Goal: Navigation & Orientation: Find specific page/section

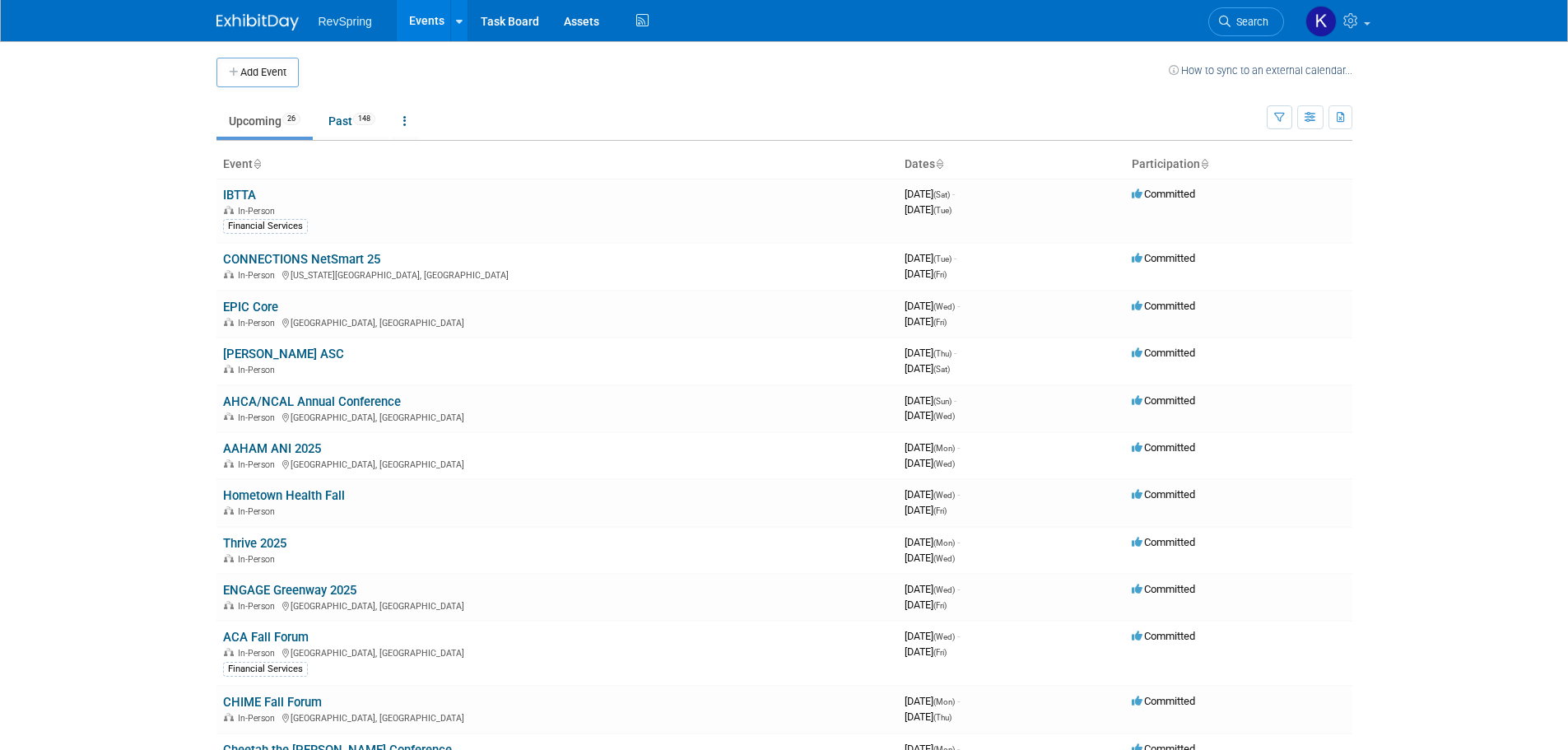
click at [241, 307] on link "EPIC Core" at bounding box center [250, 307] width 55 height 15
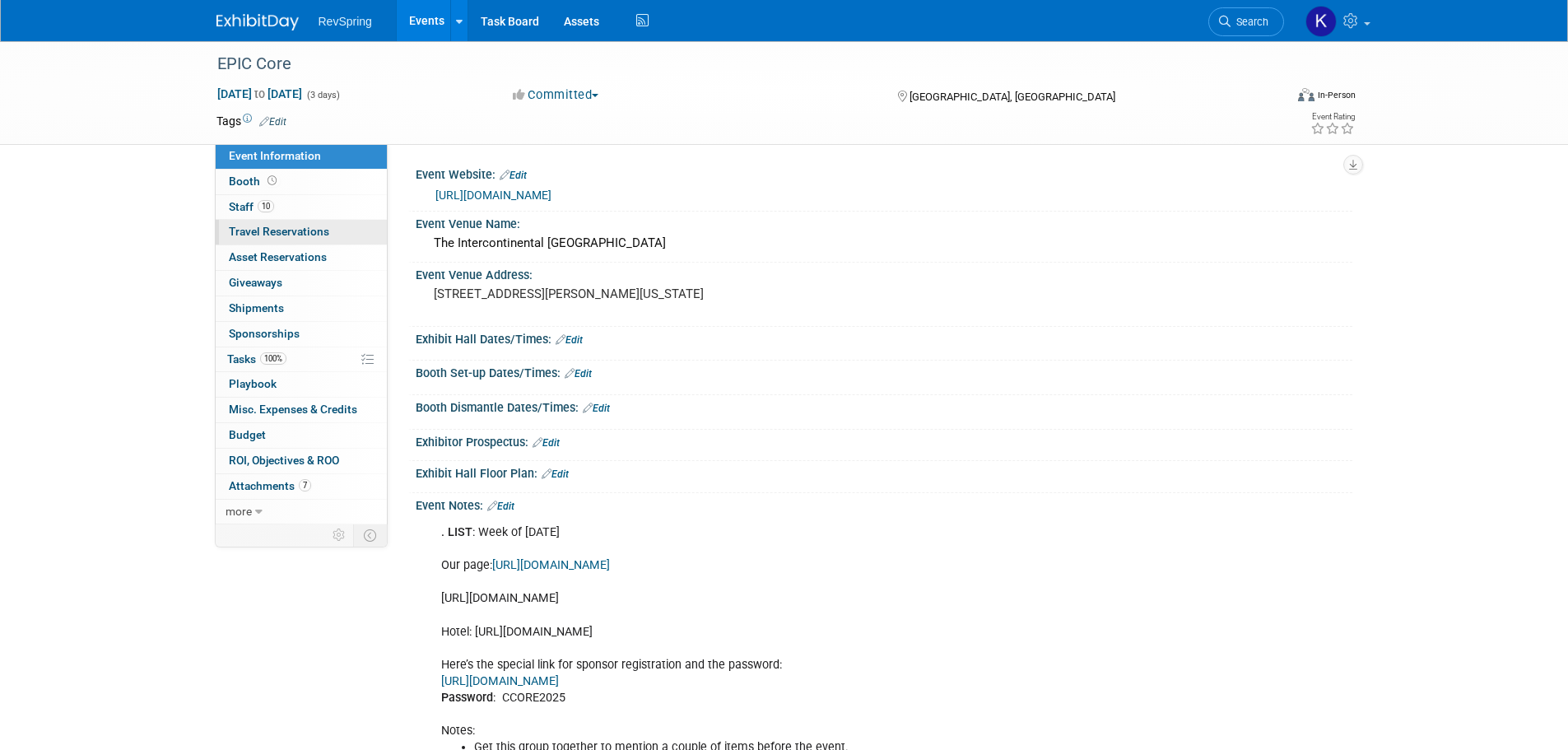
click at [257, 228] on span "Travel Reservations 0" at bounding box center [279, 231] width 101 height 13
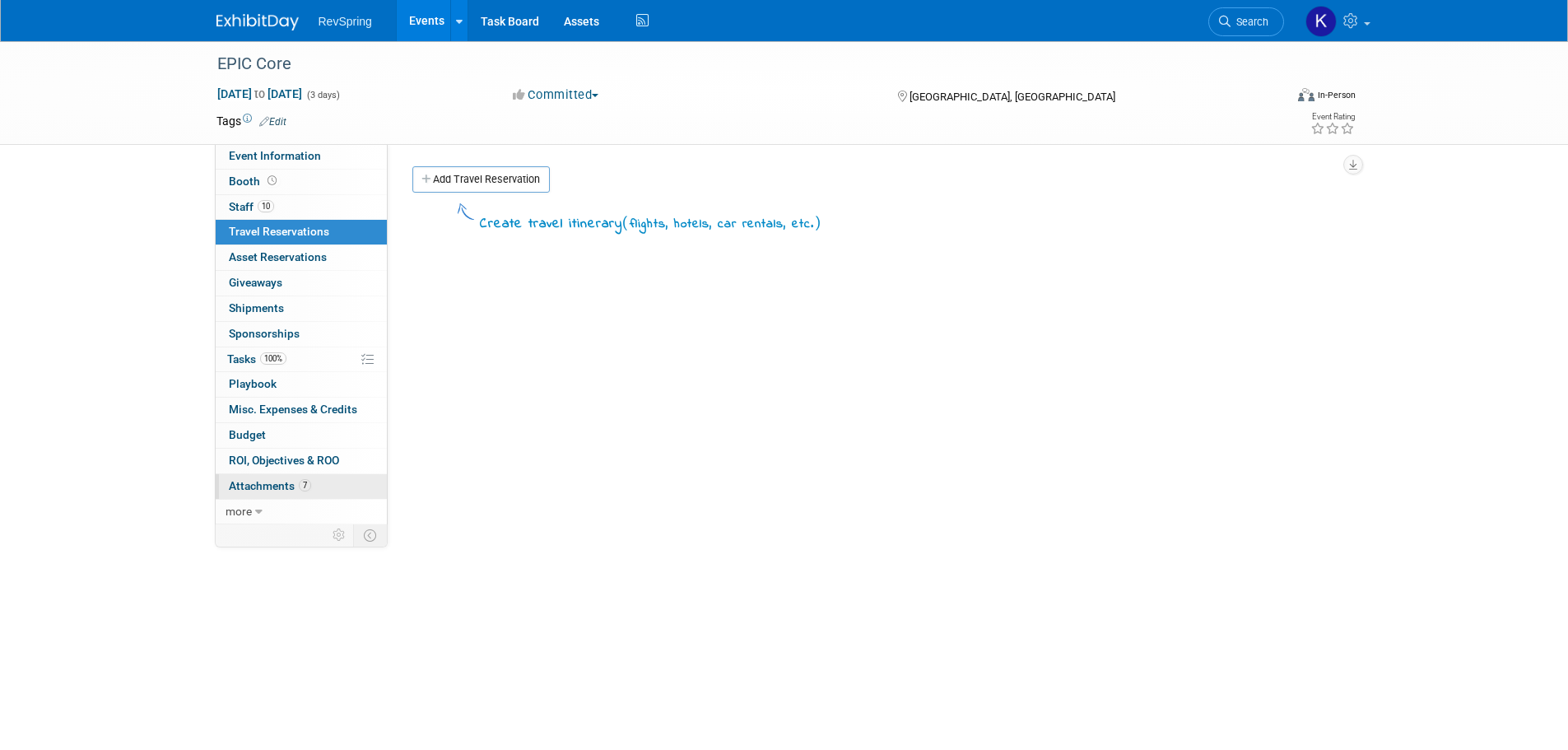
click at [252, 483] on span "Attachments 7" at bounding box center [270, 486] width 82 height 13
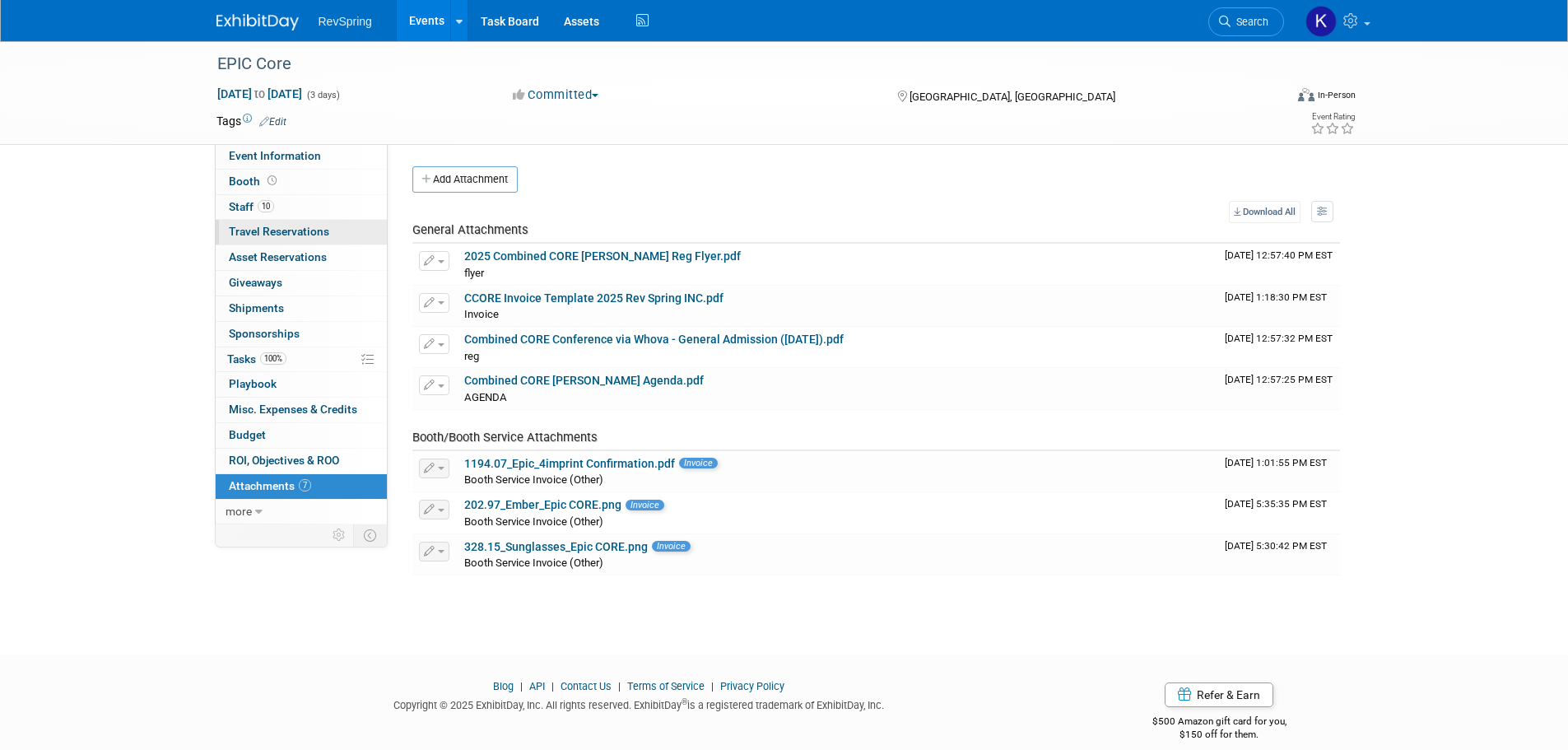
click at [272, 232] on span "Travel Reservations 0" at bounding box center [279, 231] width 101 height 13
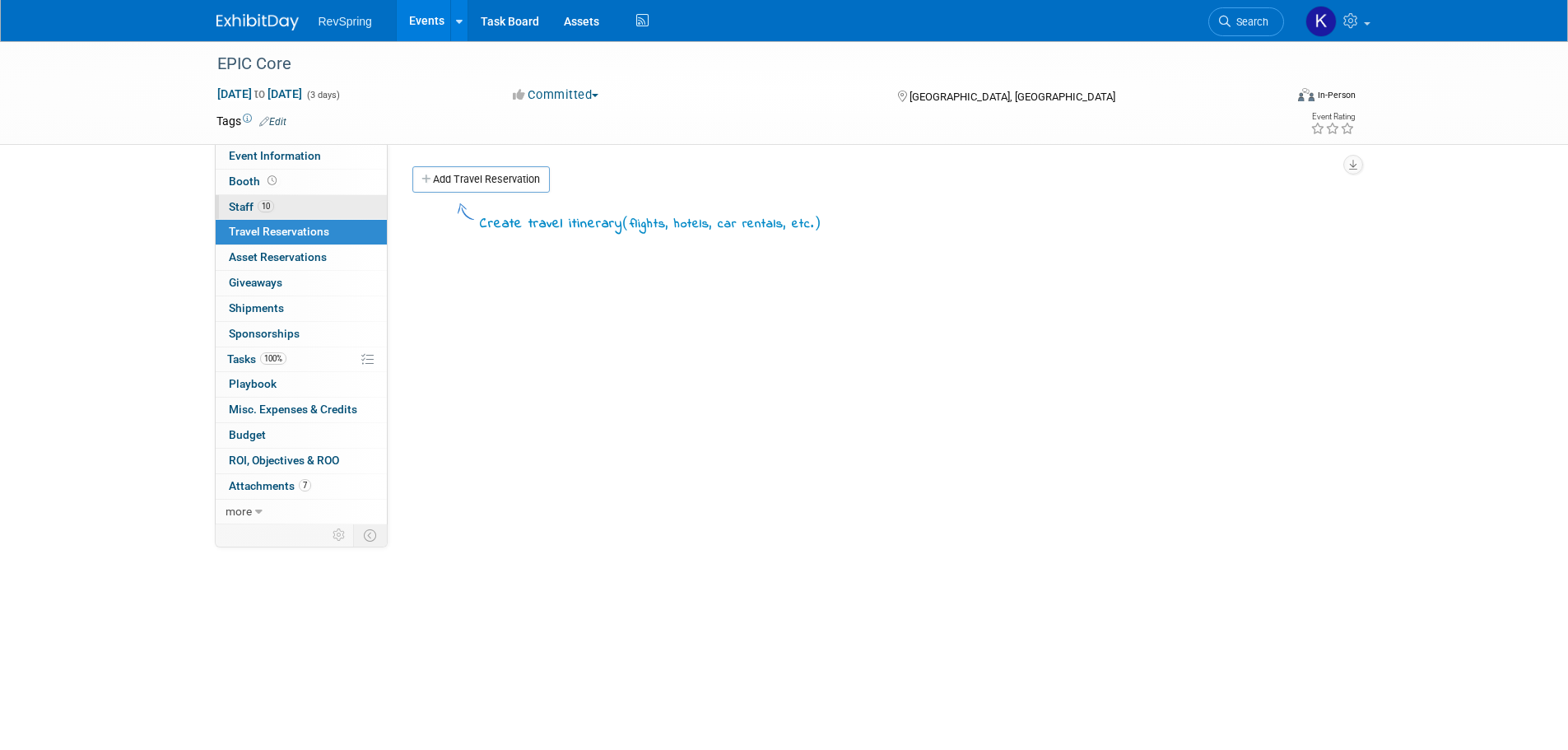
click at [247, 207] on span "Staff 10" at bounding box center [251, 206] width 45 height 13
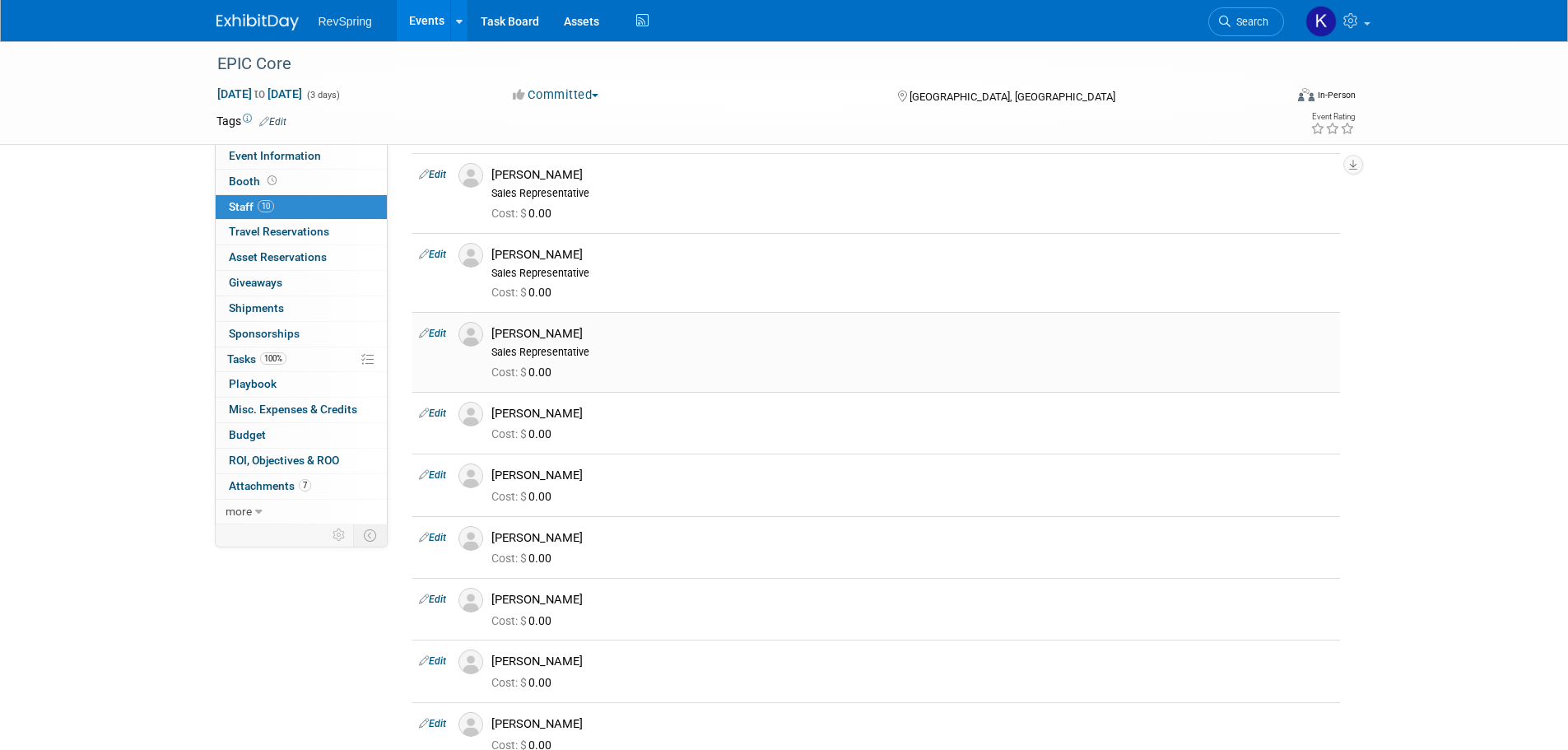
scroll to position [165, 0]
